Goal: Navigation & Orientation: Find specific page/section

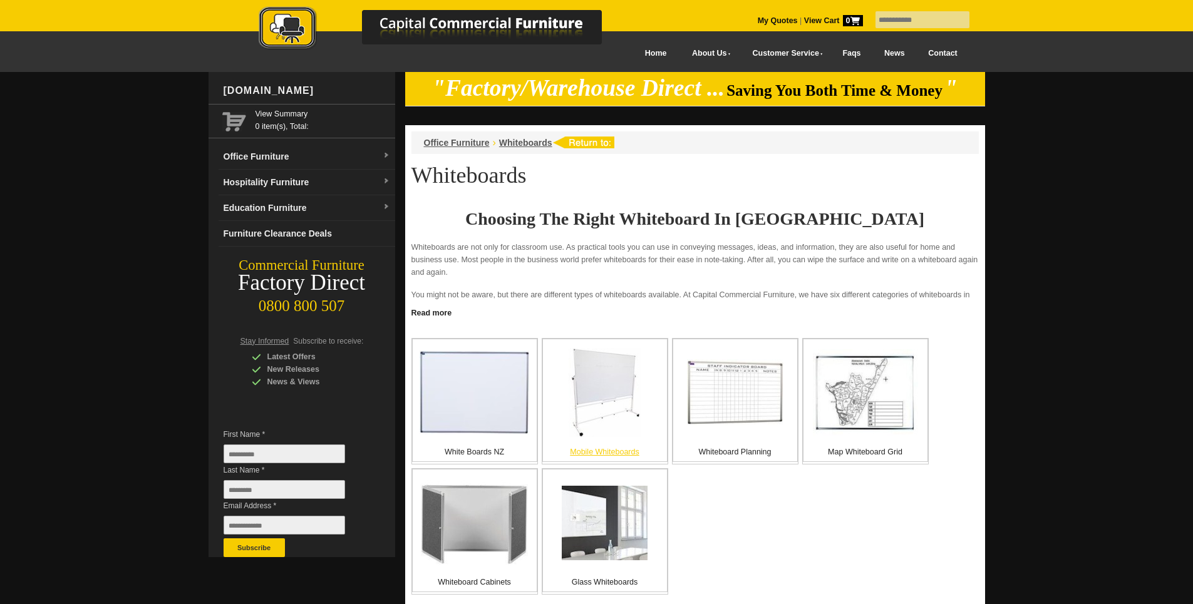
click at [633, 411] on img at bounding box center [605, 392] width 72 height 89
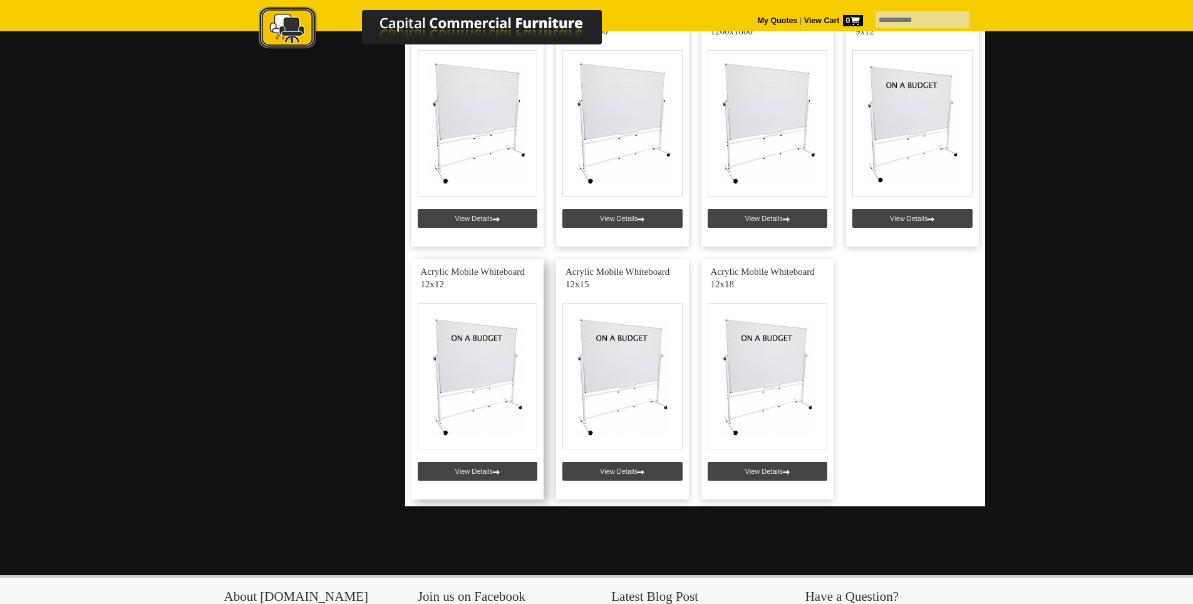
scroll to position [564, 0]
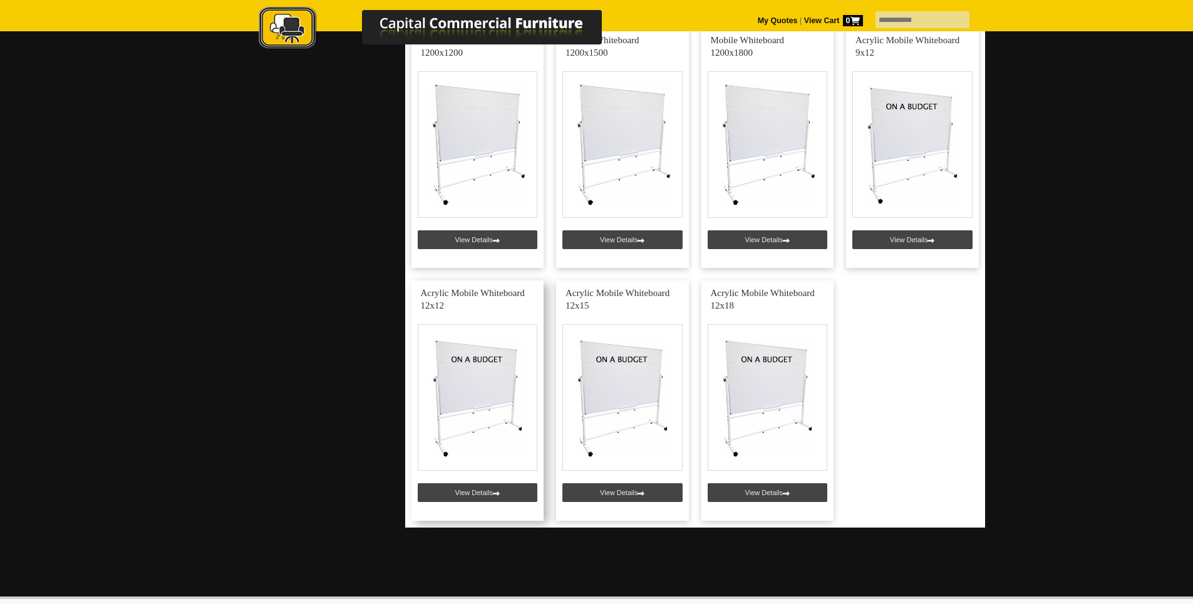
click at [459, 493] on link at bounding box center [477, 401] width 133 height 240
